Goal: Communication & Community: Answer question/provide support

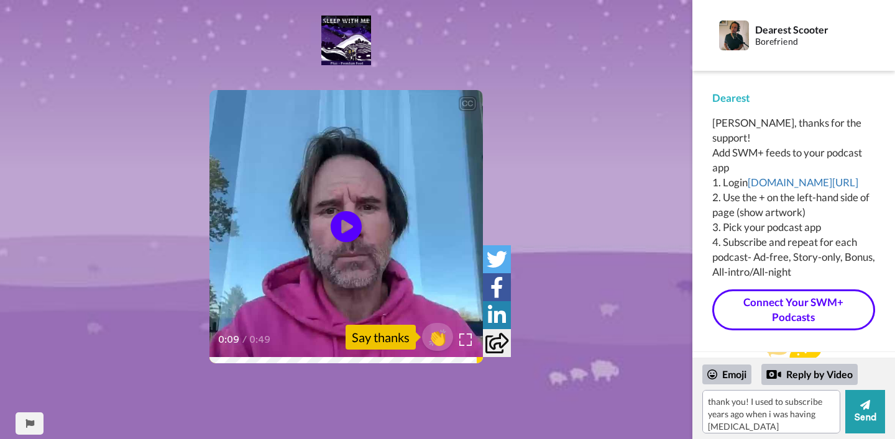
drag, startPoint x: 760, startPoint y: 427, endPoint x: 656, endPoint y: 309, distance: 157.2
click at [659, 312] on div "CC Play/Pause You were the one person who signed up and listened when I was mak…" at bounding box center [447, 219] width 895 height 439
click at [755, 413] on textarea "thank you! I used to subscribe years ago when i was having [MEDICAL_DATA] [MEDI…" at bounding box center [771, 411] width 138 height 43
click at [777, 421] on textarea "thank you! I used to subscribe years ago when i was having [MEDICAL_DATA] [MEDI…" at bounding box center [771, 411] width 138 height 43
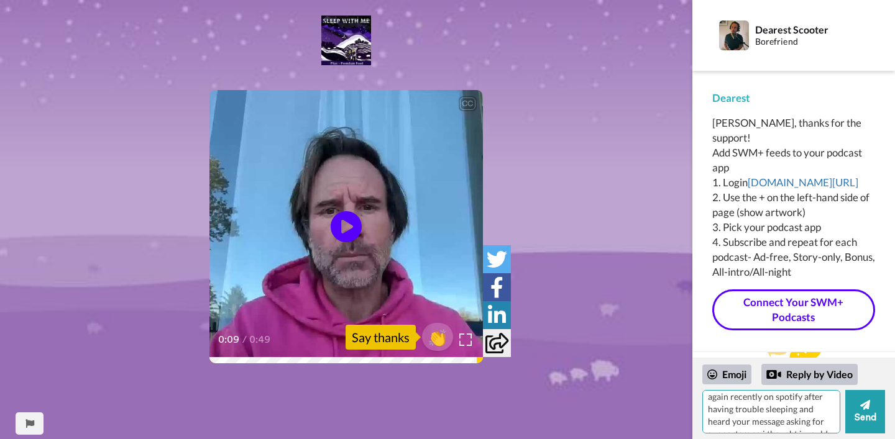
drag, startPoint x: 830, startPoint y: 428, endPoint x: 753, endPoint y: 423, distance: 77.3
click at [753, 423] on textarea "thank you! I used to subscribe years ago when i was having [MEDICAL_DATA] [MEDI…" at bounding box center [771, 411] width 138 height 43
drag, startPoint x: 747, startPoint y: 428, endPoint x: 826, endPoint y: 429, distance: 79.5
click at [826, 429] on textarea "thank you! I used to subscribe years ago when i was having [MEDICAL_DATA] [MEDI…" at bounding box center [771, 411] width 138 height 43
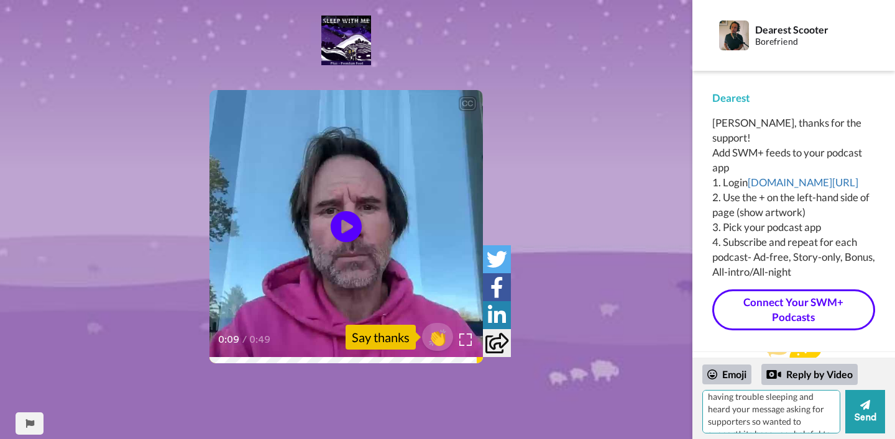
click at [831, 411] on textarea "thank you! I used to subscribe years ago when i was having [MEDICAL_DATA] [MEDI…" at bounding box center [771, 411] width 138 height 43
click at [756, 432] on textarea "thank you! I used to subscribe years ago when i was having [MEDICAL_DATA] [MEDI…" at bounding box center [771, 411] width 138 height 43
click at [734, 418] on textarea "thank you! I used to subscribe years ago when i was having [MEDICAL_DATA] [MEDI…" at bounding box center [771, 411] width 138 height 43
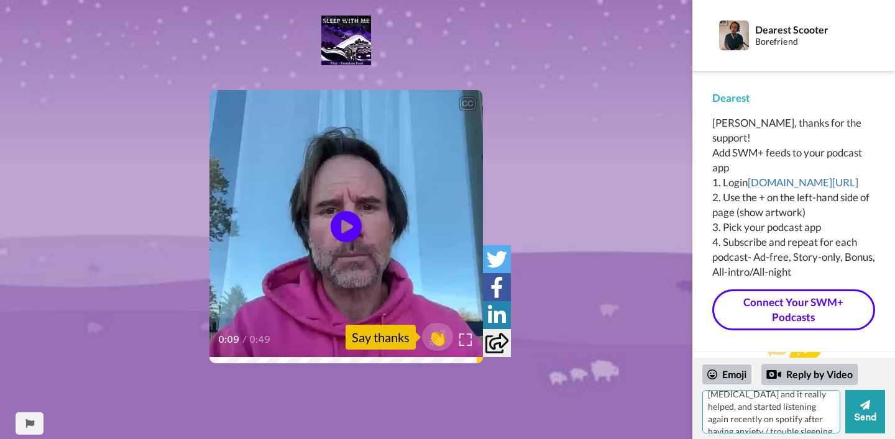
click at [792, 422] on textarea "thank you! I used to subscribe years ago when i was having [MEDICAL_DATA] [MEDI…" at bounding box center [771, 411] width 138 height 43
click at [792, 424] on textarea "thank you! I used to subscribe years ago when i was having [MEDICAL_DATA] [MEDI…" at bounding box center [771, 411] width 138 height 43
type textarea "thank you! I used to subscribe years ago when i was having [MEDICAL_DATA] [MEDI…"
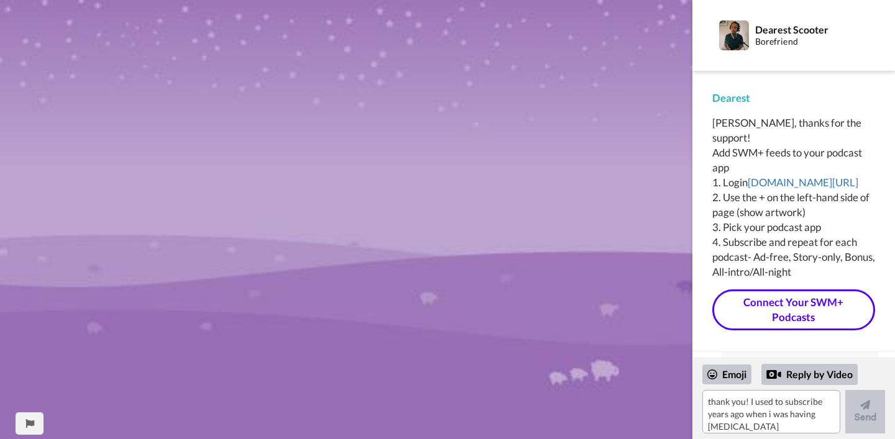
scroll to position [0, 0]
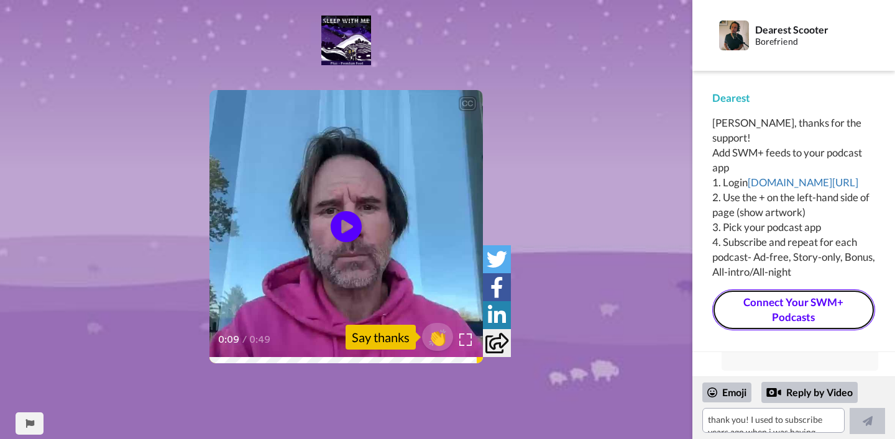
click at [800, 309] on link "Connect Your SWM+ Podcasts" at bounding box center [793, 311] width 163 height 42
